Goal: Find specific page/section: Find specific page/section

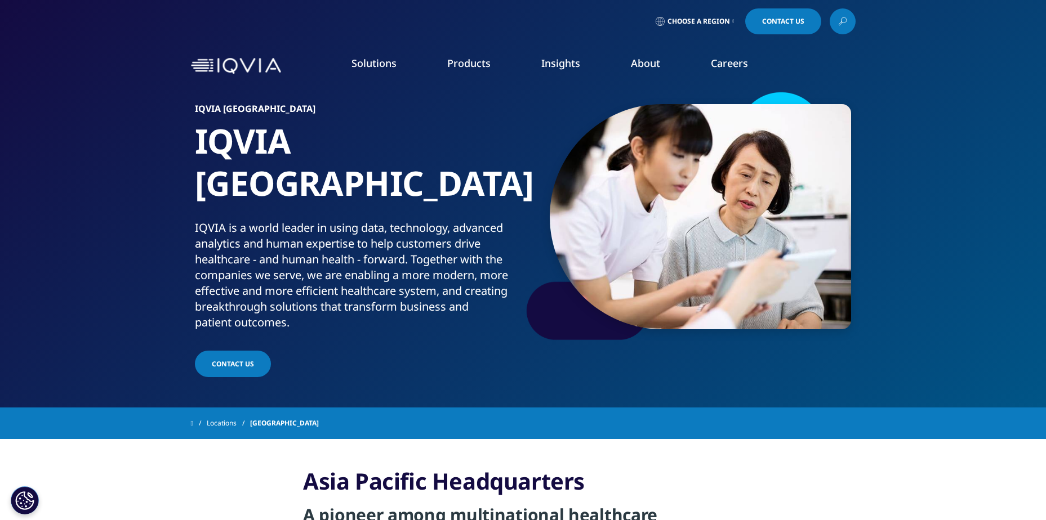
click at [309, 280] on link "Executive Team" at bounding box center [422, 280] width 250 height 12
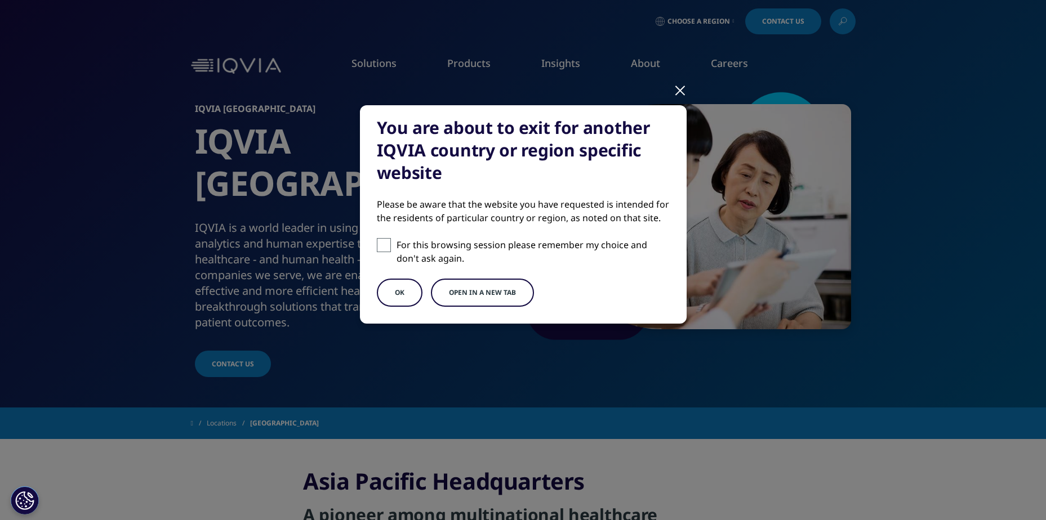
click at [411, 293] on button "OK" at bounding box center [400, 293] width 46 height 28
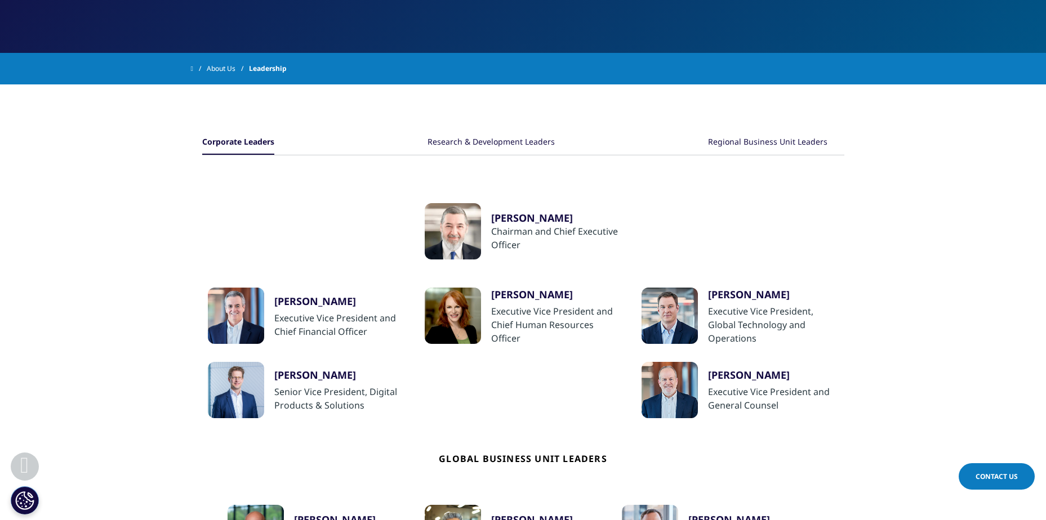
scroll to position [169, 0]
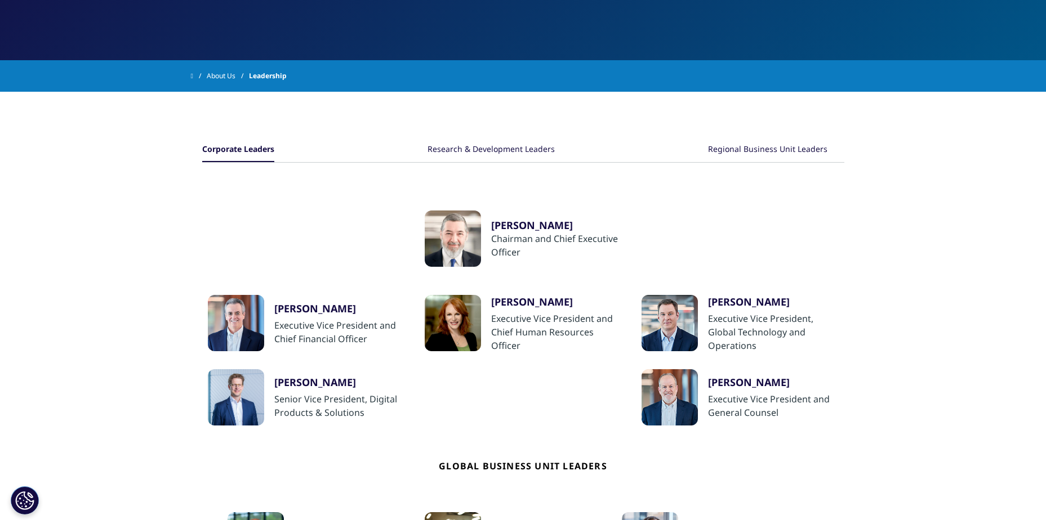
click at [527, 149] on div "Research & Development Leaders" at bounding box center [491, 150] width 127 height 24
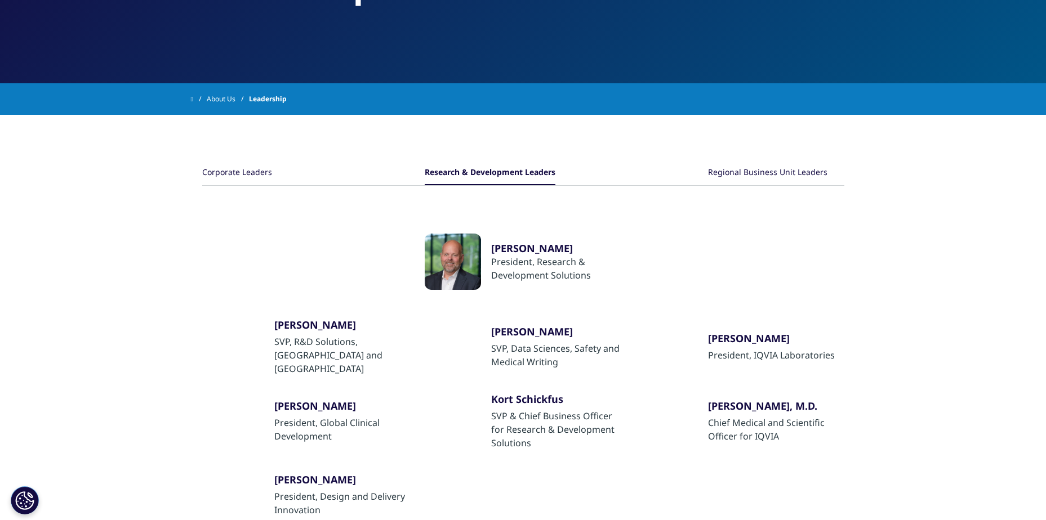
scroll to position [113, 0]
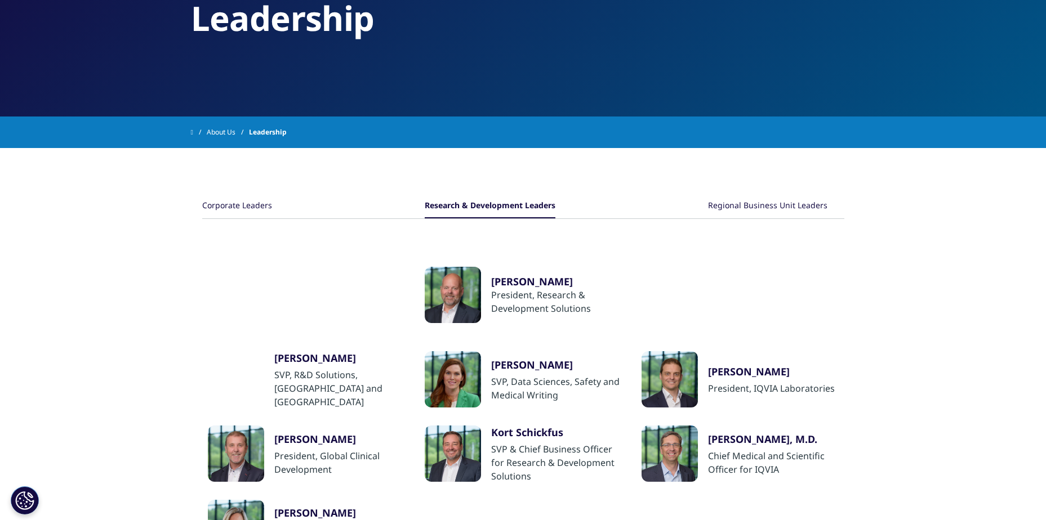
click at [732, 202] on div "Regional Business Unit Leaders" at bounding box center [767, 206] width 119 height 24
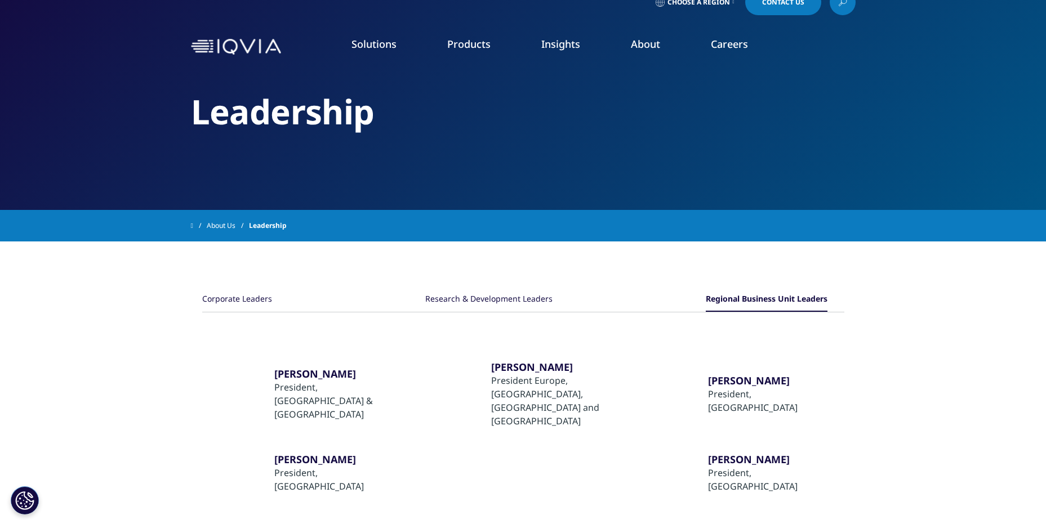
scroll to position [0, 0]
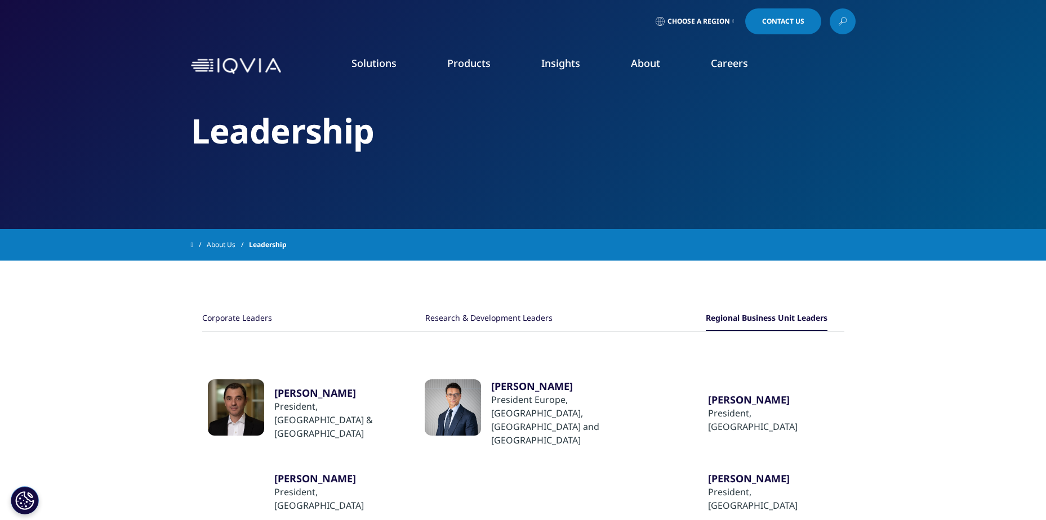
click at [457, 322] on div "Research & Development Leaders" at bounding box center [488, 319] width 127 height 24
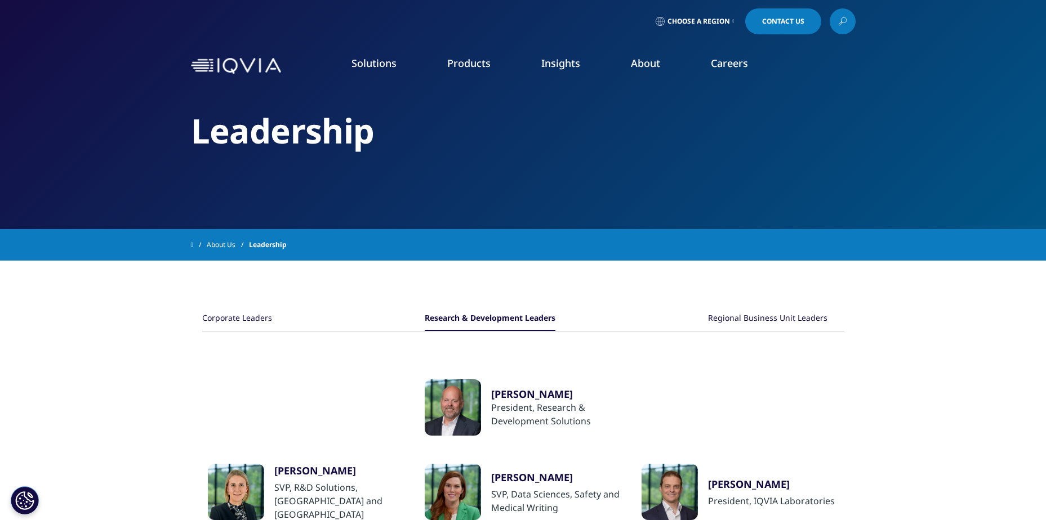
click at [261, 315] on div "Corporate Leaders" at bounding box center [237, 319] width 70 height 24
